Goal: Information Seeking & Learning: Learn about a topic

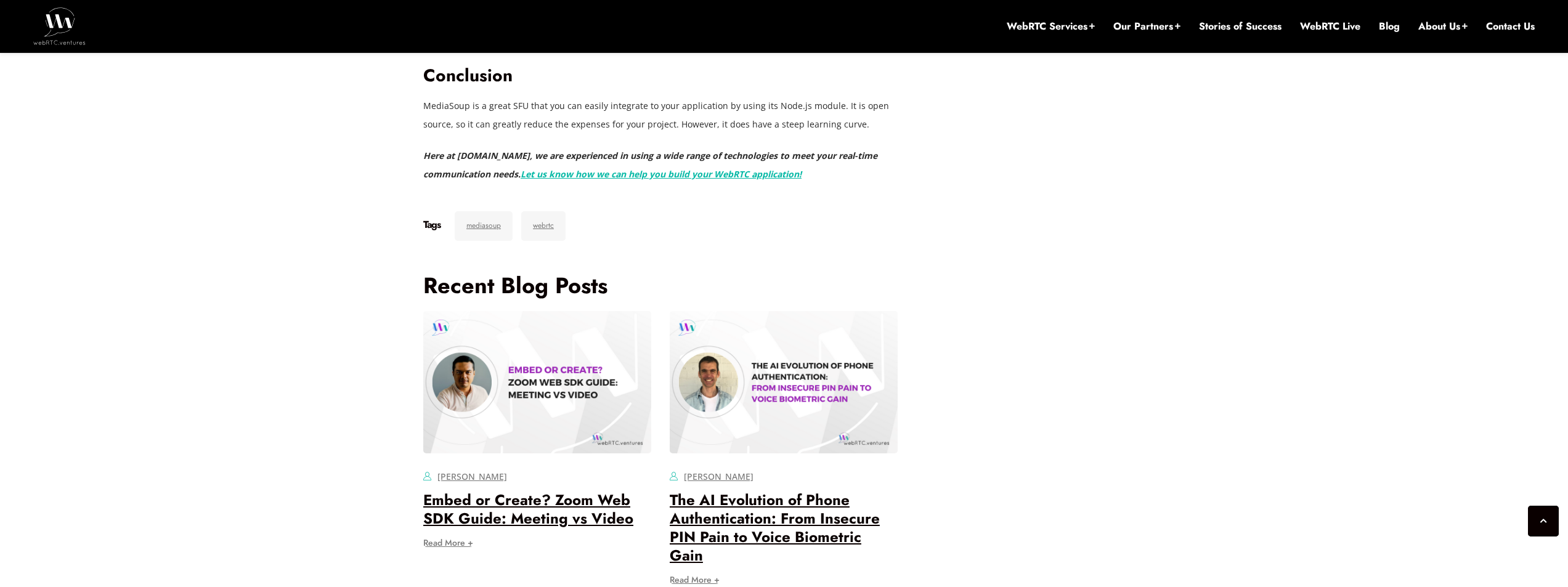
scroll to position [4138, 0]
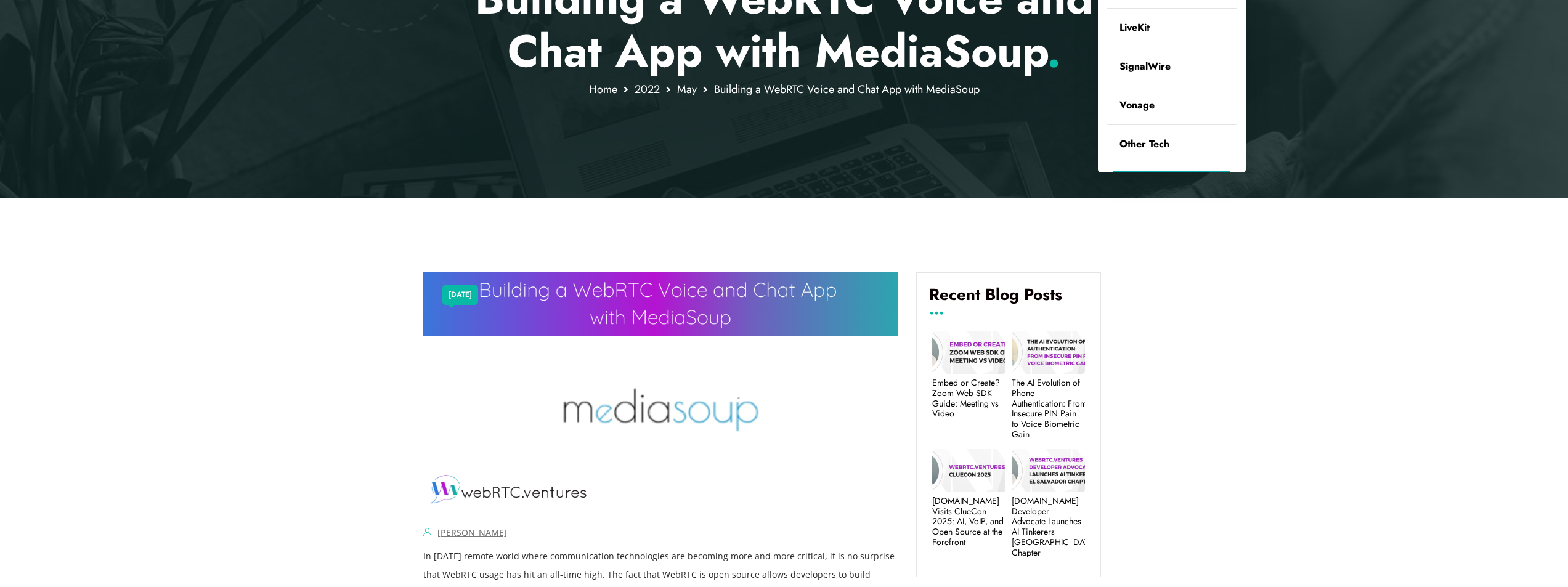
scroll to position [215, 0]
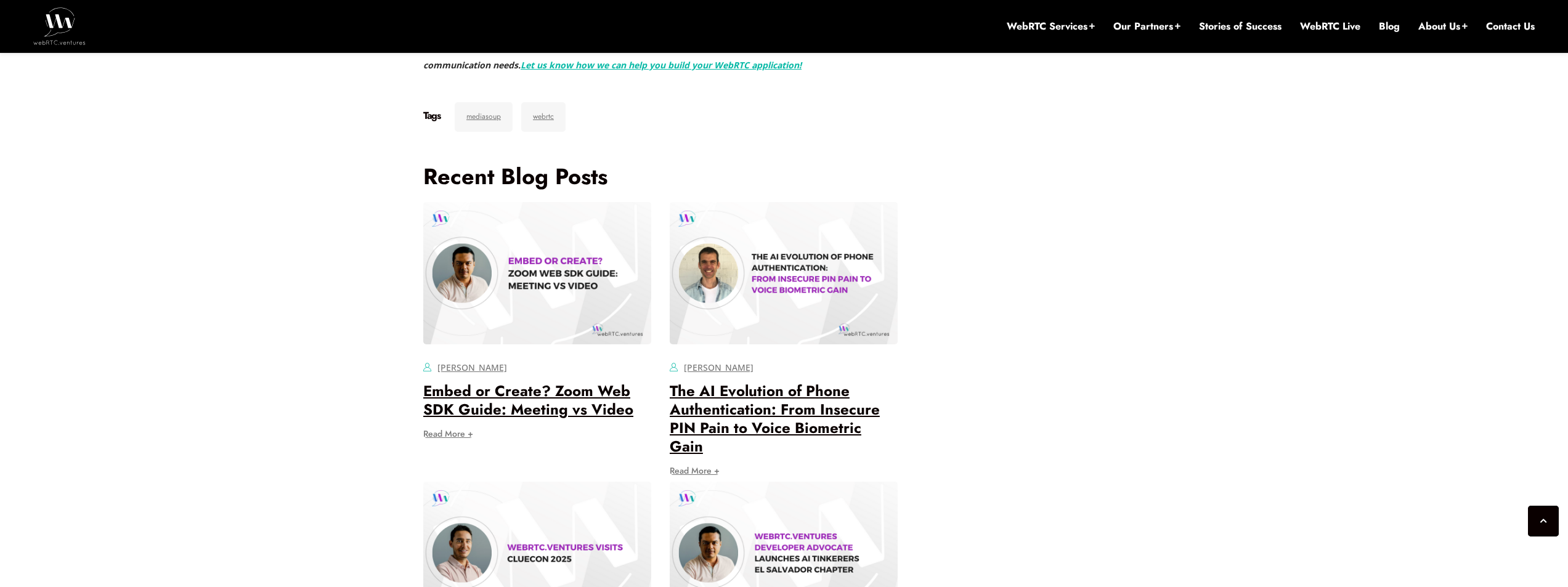
scroll to position [4372, 0]
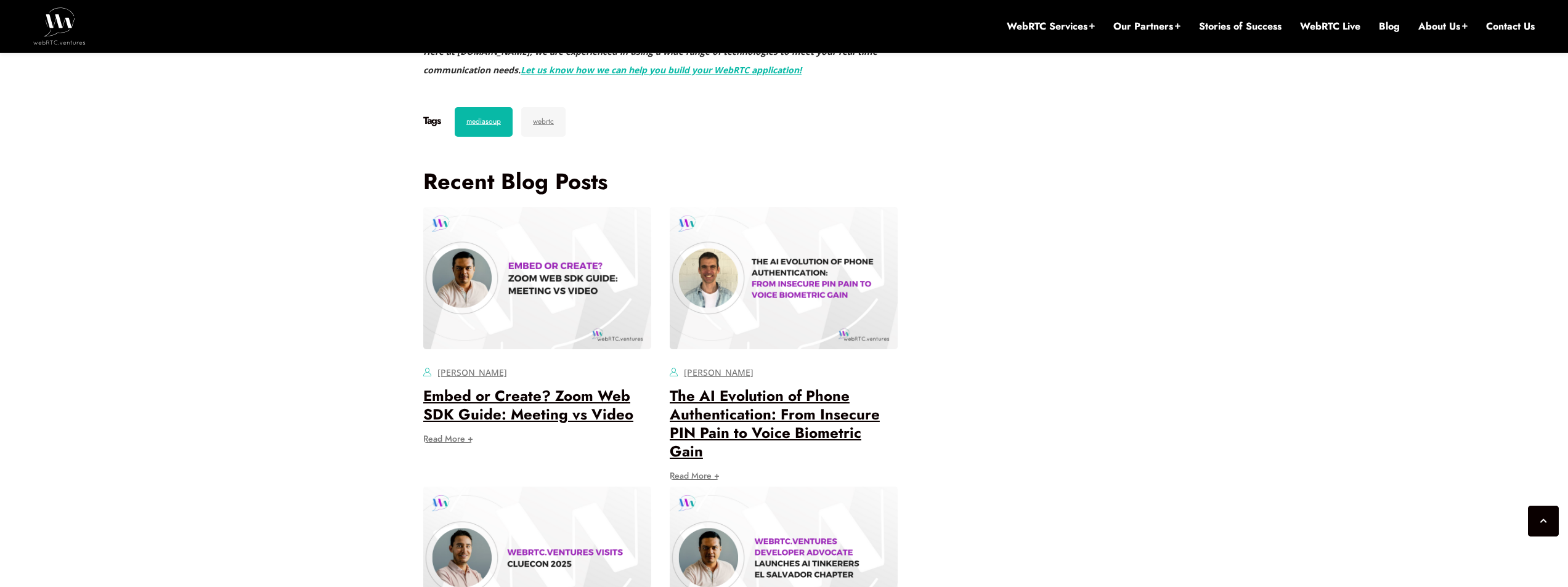
click at [506, 137] on link "mediasoup" at bounding box center [484, 122] width 58 height 30
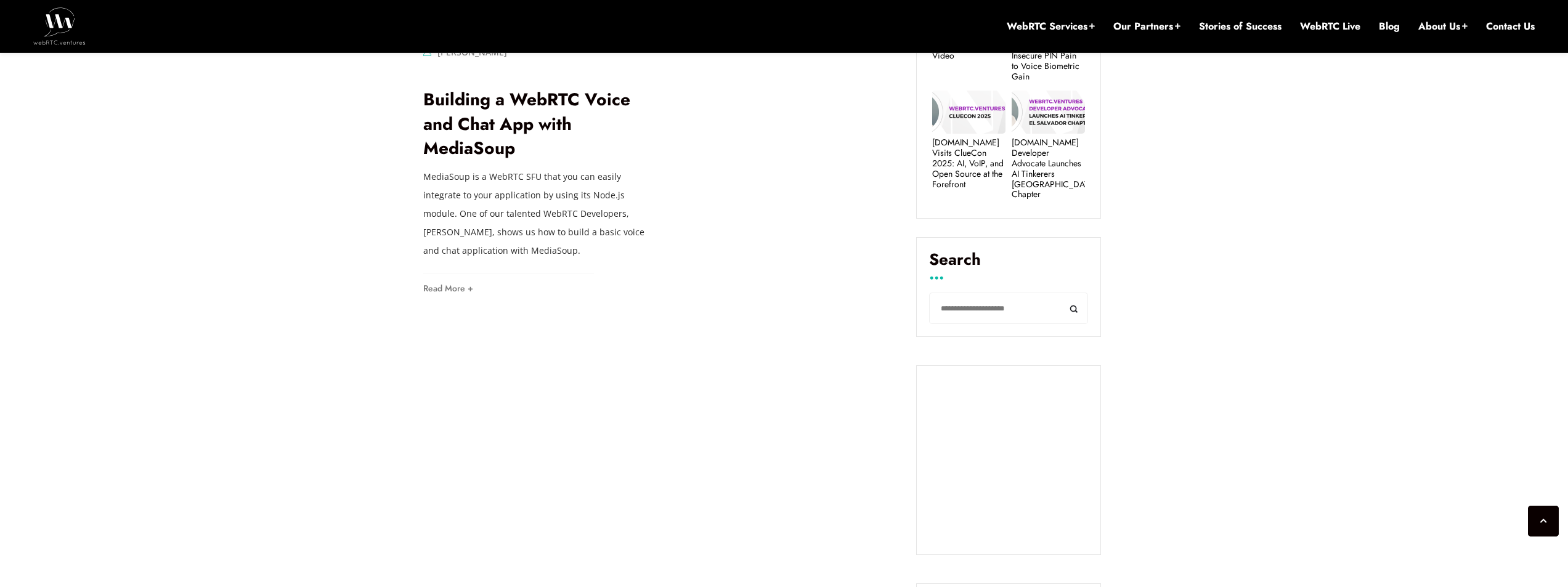
scroll to position [382, 0]
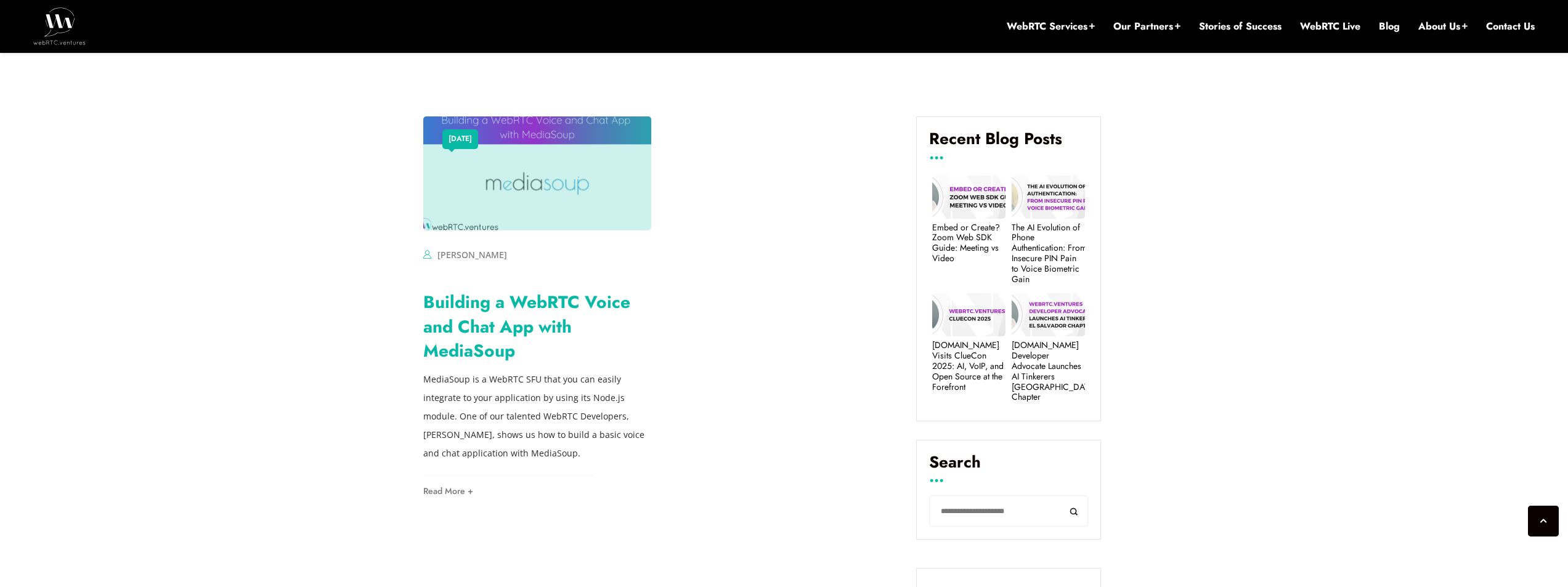
click at [486, 329] on link "Building a WebRTC Voice and Chat App with MediaSoup" at bounding box center [526, 325] width 207 height 74
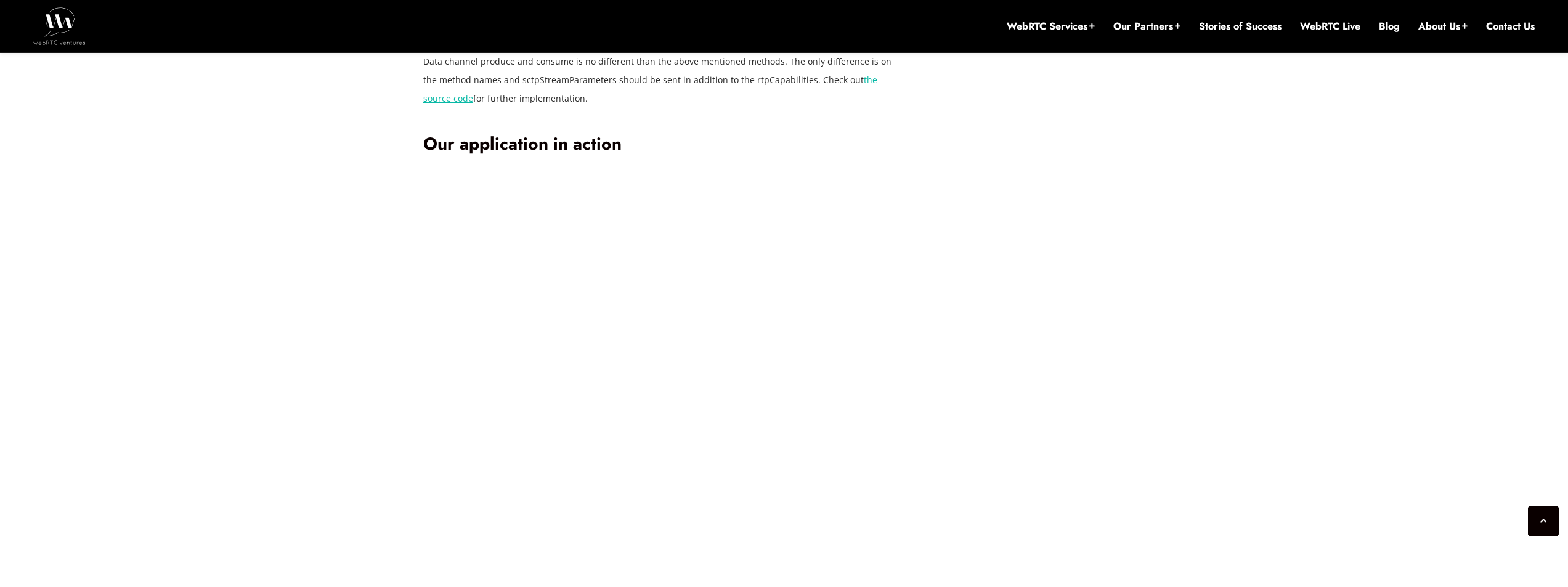
scroll to position [3706, 0]
click at [431, 95] on link "the source code" at bounding box center [650, 80] width 454 height 30
